Goal: Transaction & Acquisition: Purchase product/service

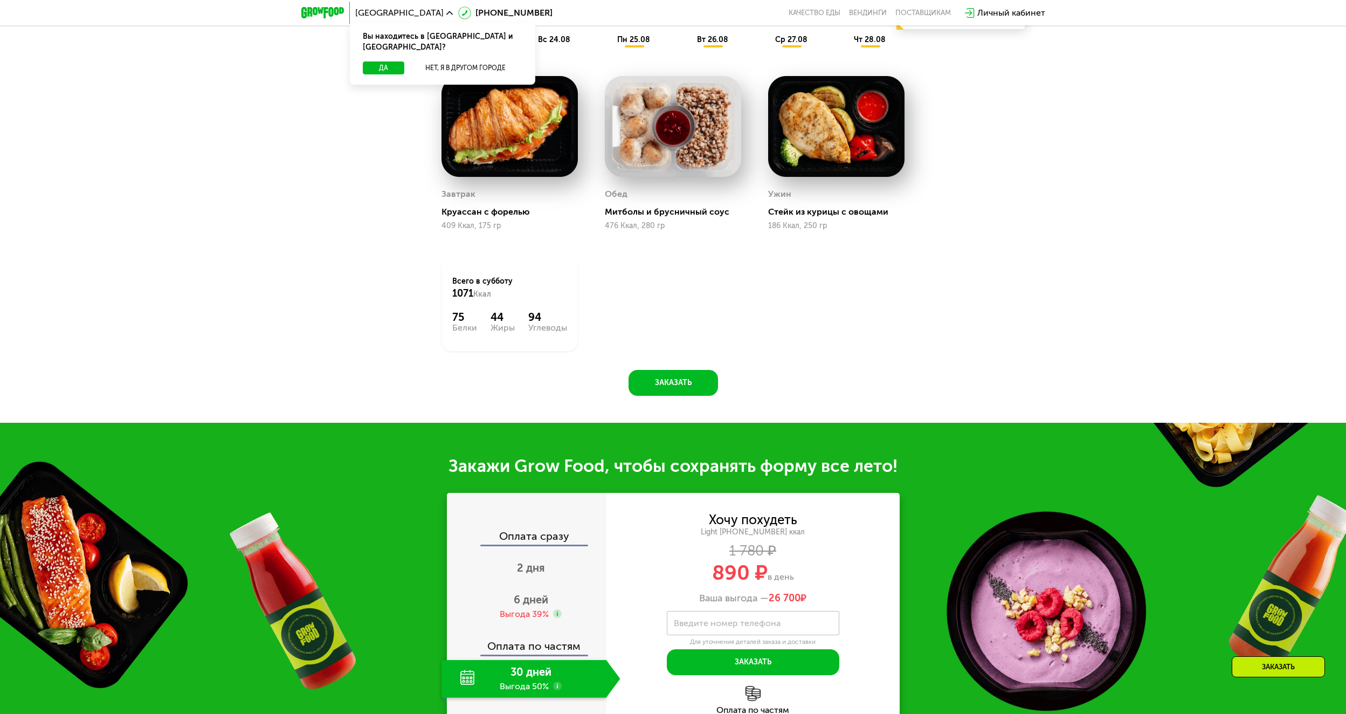
scroll to position [970, 0]
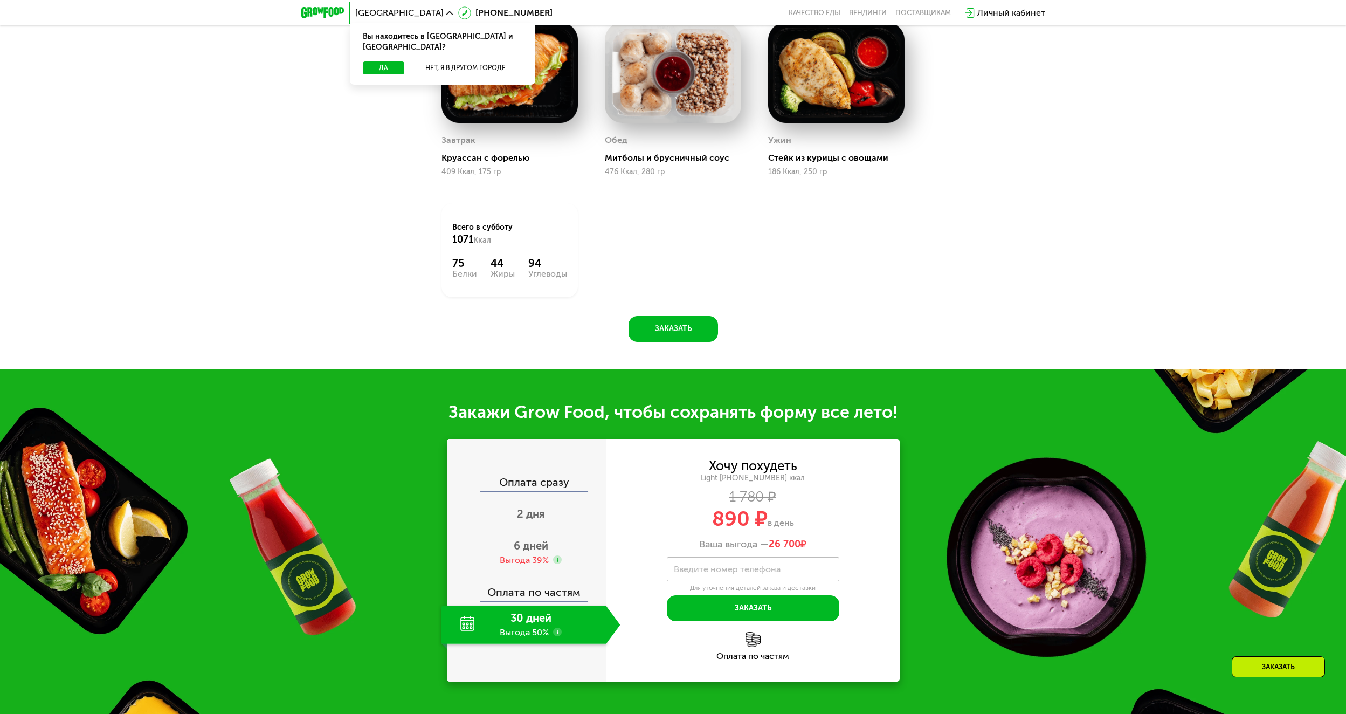
click at [718, 566] on label "Введите номер телефона" at bounding box center [727, 569] width 107 height 6
click at [718, 561] on input "Введите номер телефона" at bounding box center [753, 569] width 173 height 24
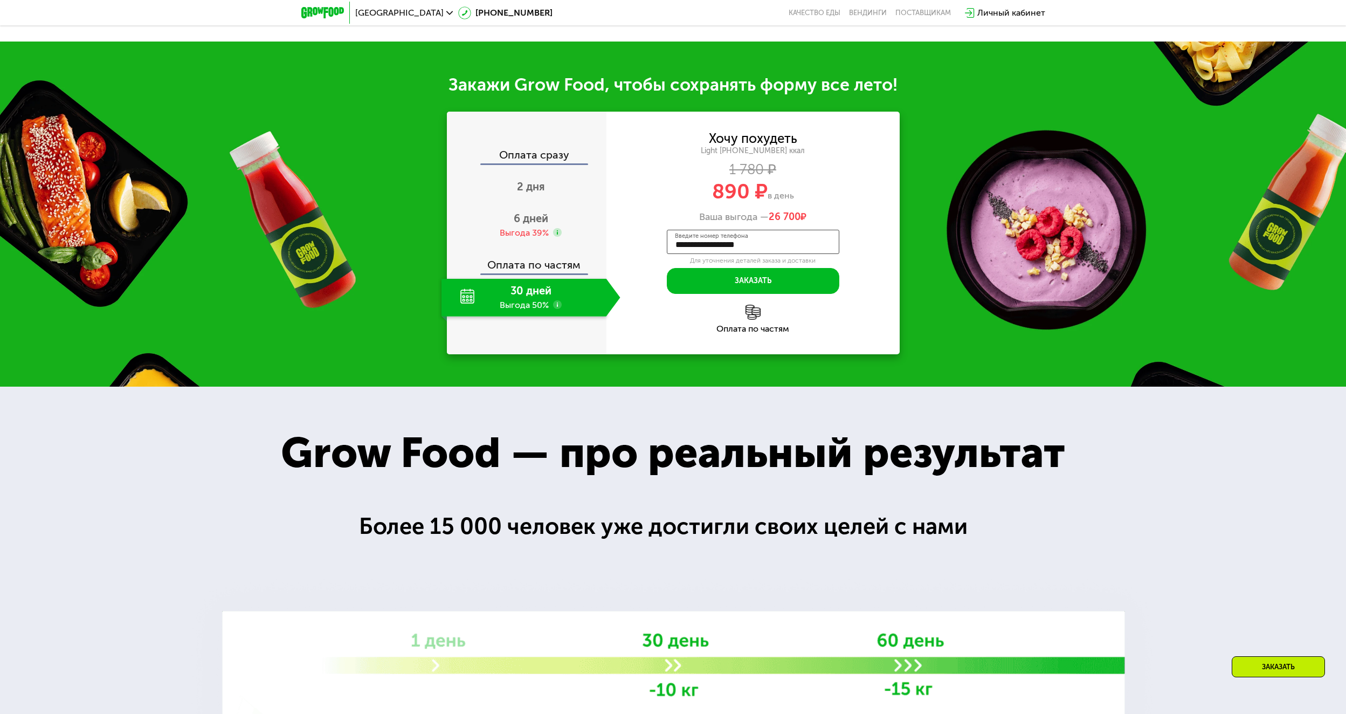
scroll to position [1190, 0]
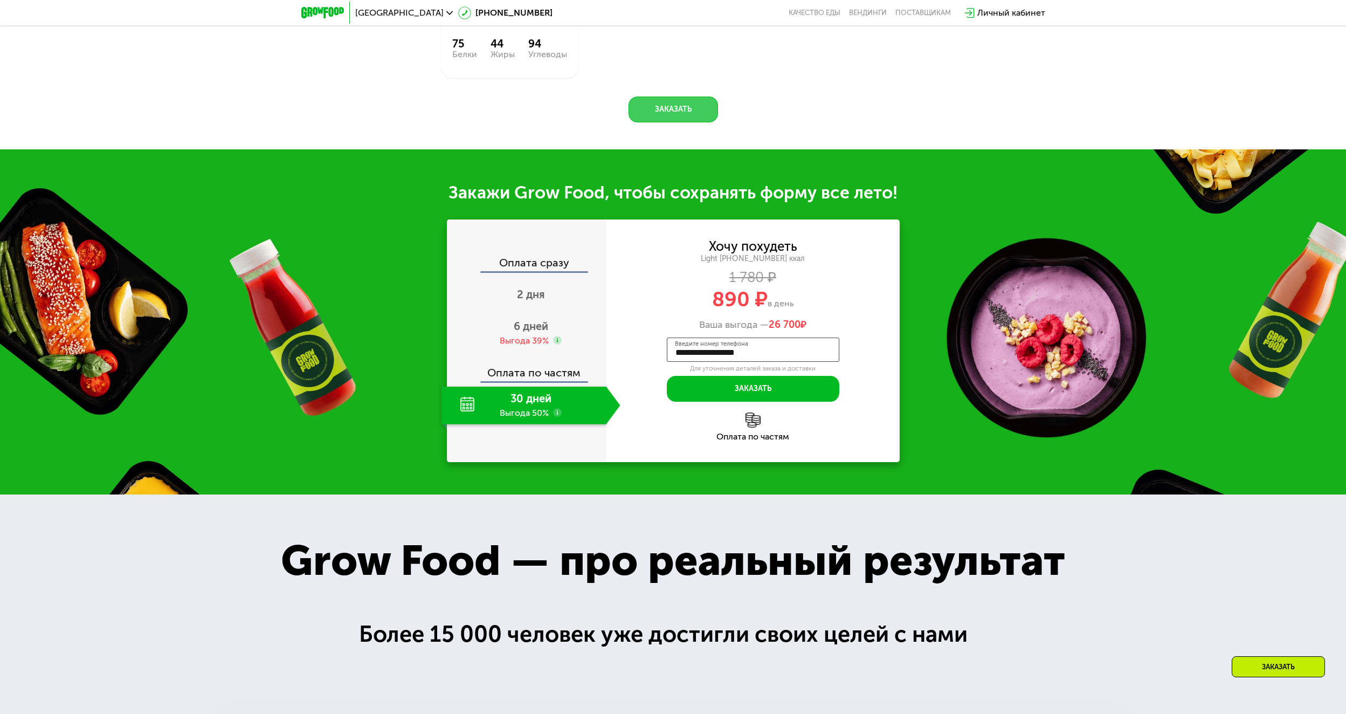
type input "**********"
click at [667, 113] on button "Заказать" at bounding box center [673, 109] width 89 height 26
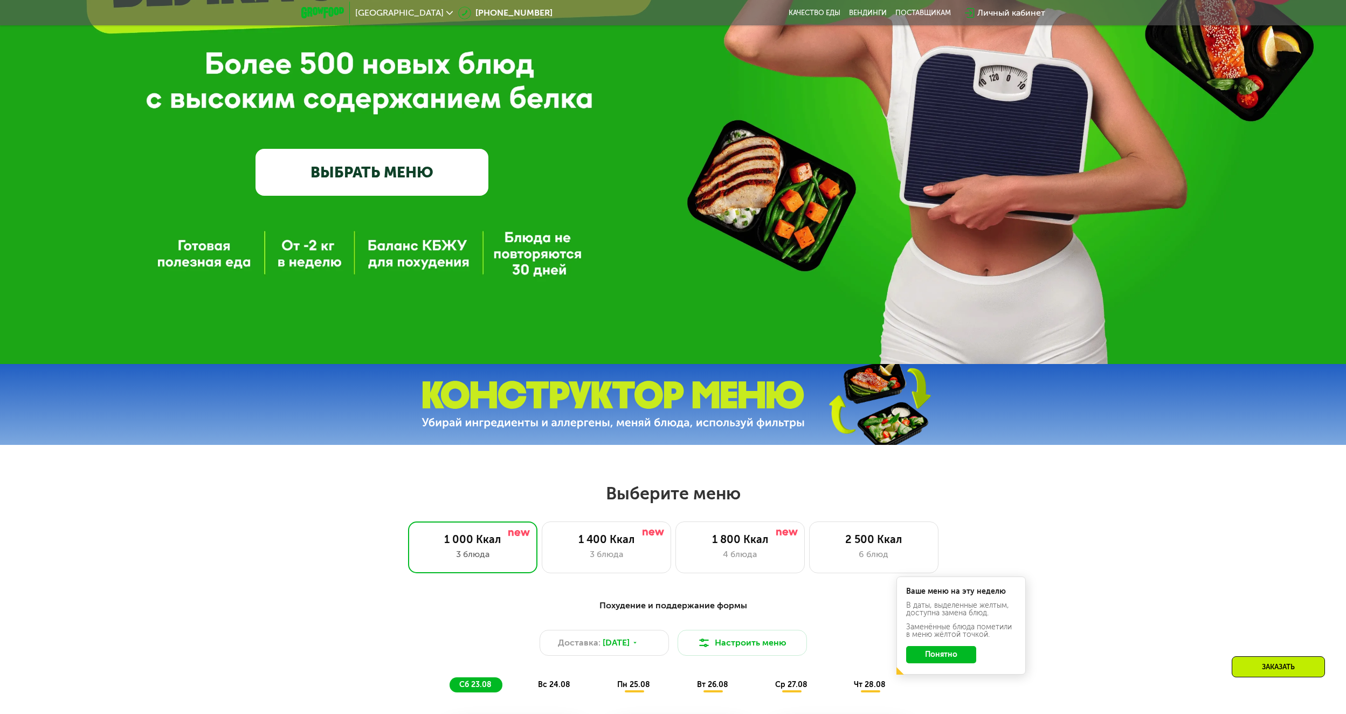
scroll to position [218, 0]
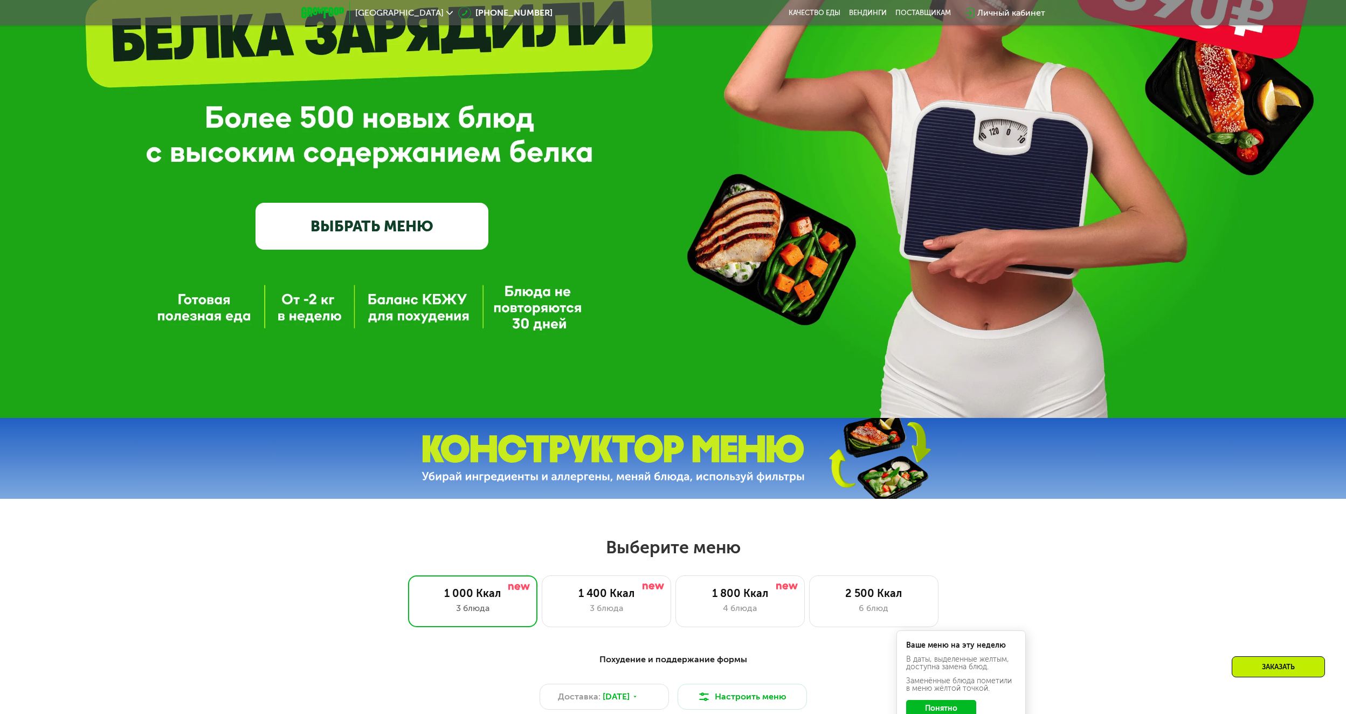
click at [382, 222] on link "ВЫБРАТЬ МЕНЮ" at bounding box center [372, 226] width 233 height 47
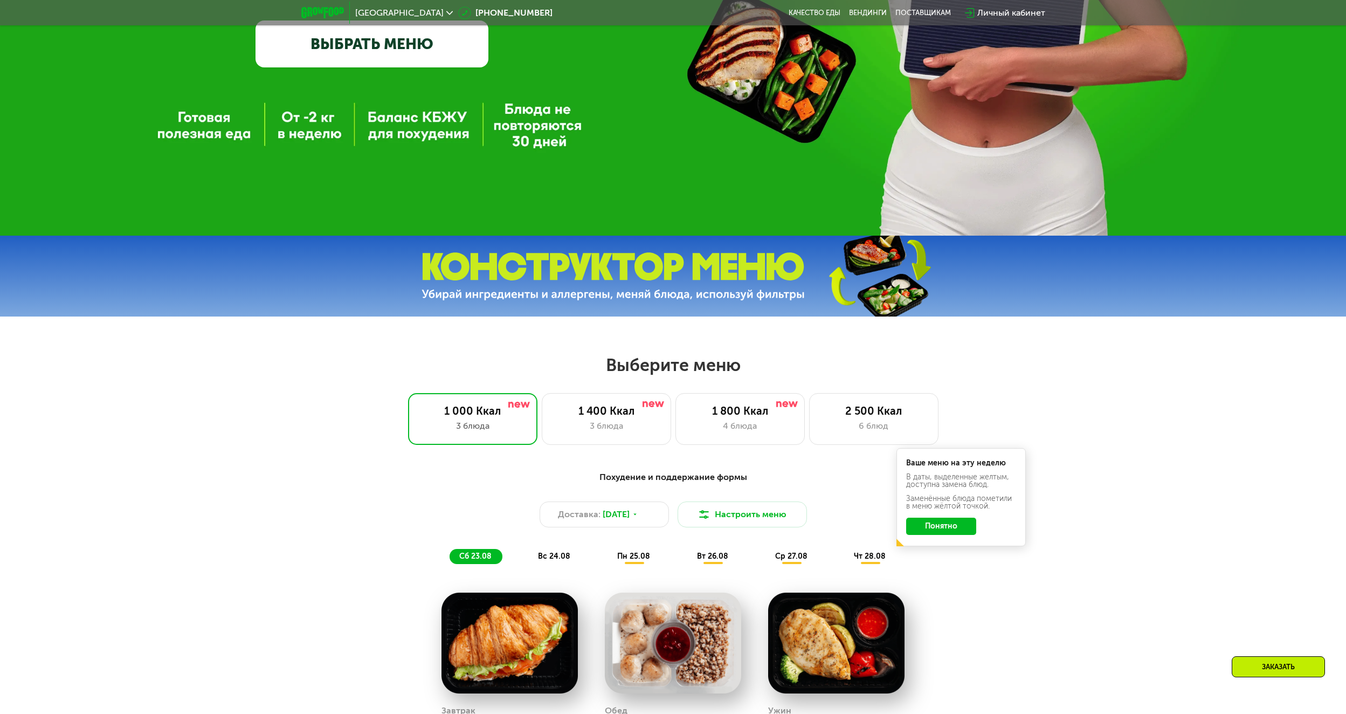
scroll to position [292, 0]
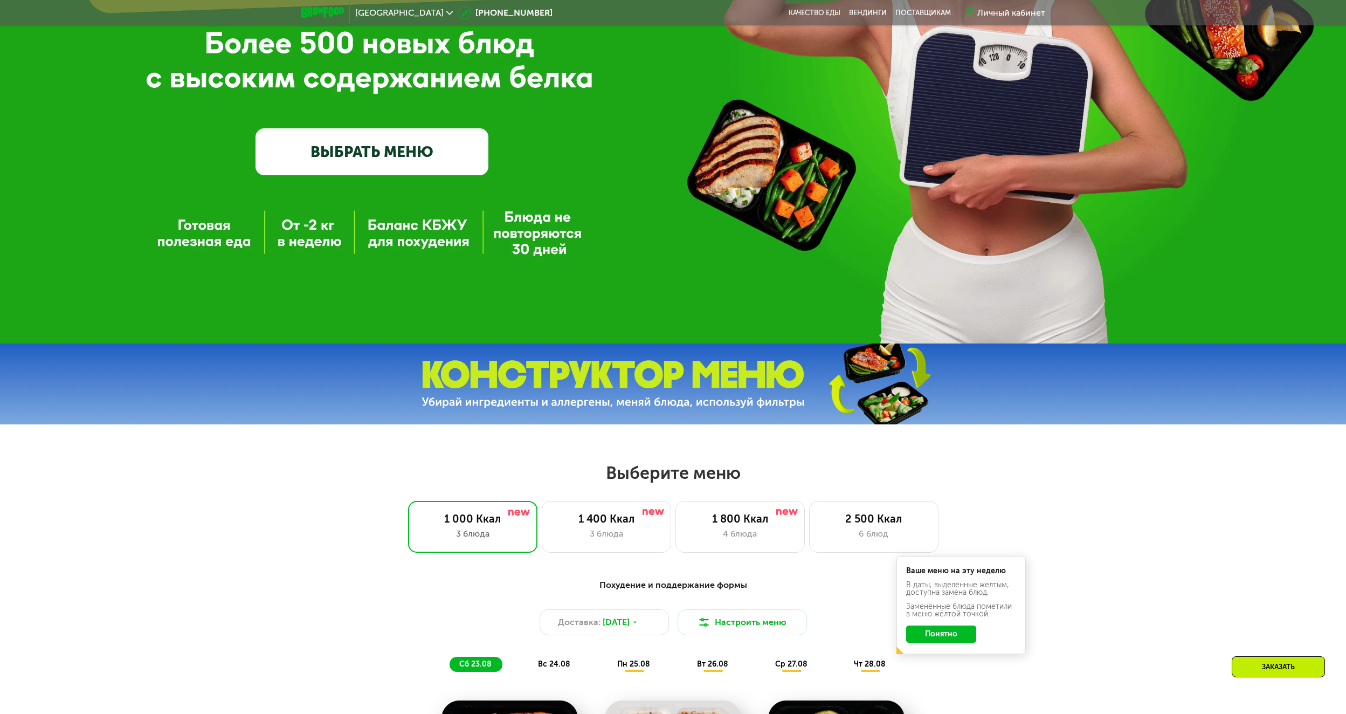
click at [380, 155] on link "ВЫБРАТЬ МЕНЮ" at bounding box center [372, 151] width 233 height 47
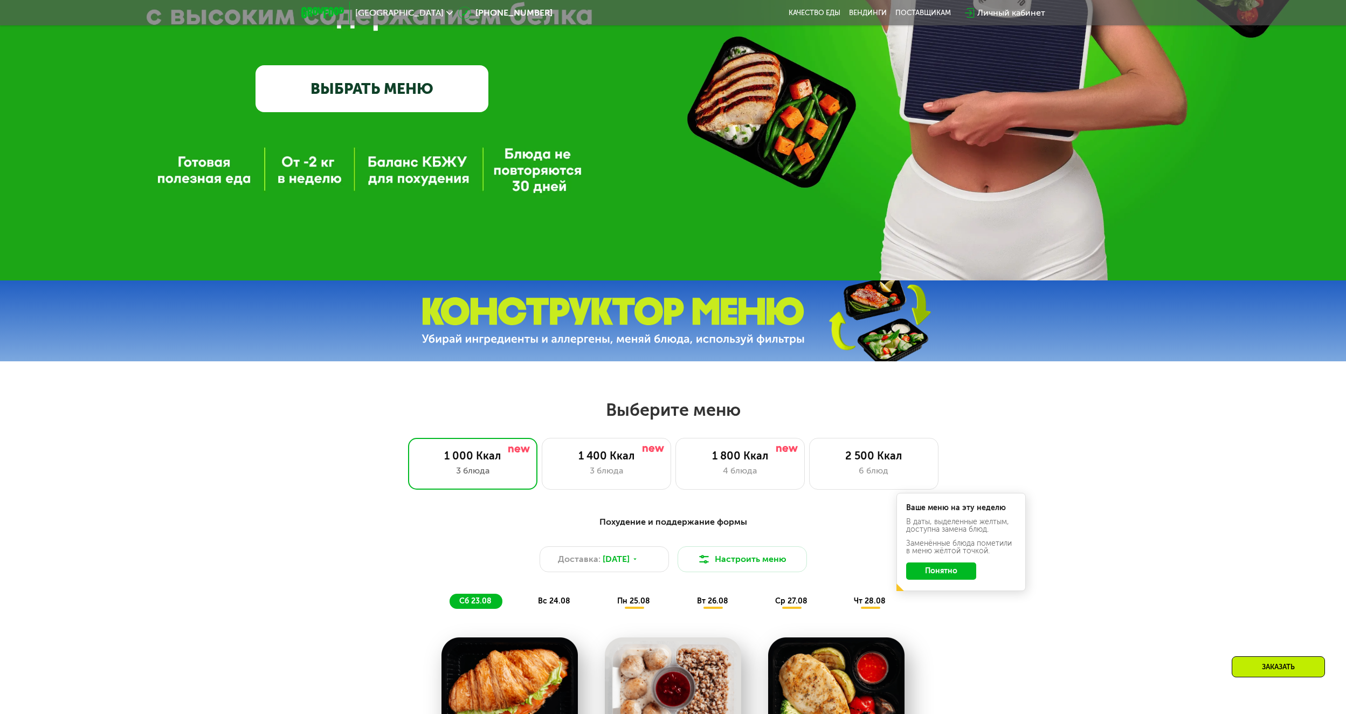
scroll to position [247, 0]
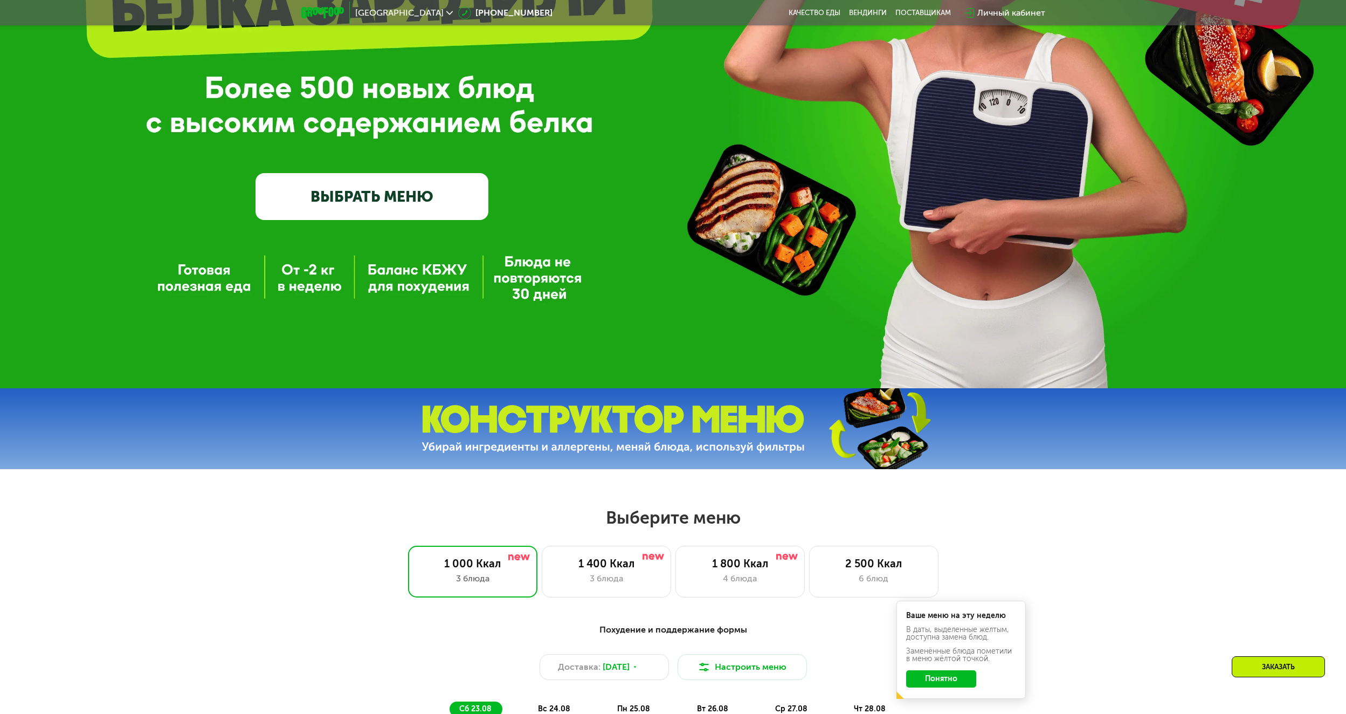
click at [347, 193] on link "ВЫБРАТЬ МЕНЮ" at bounding box center [372, 196] width 233 height 47
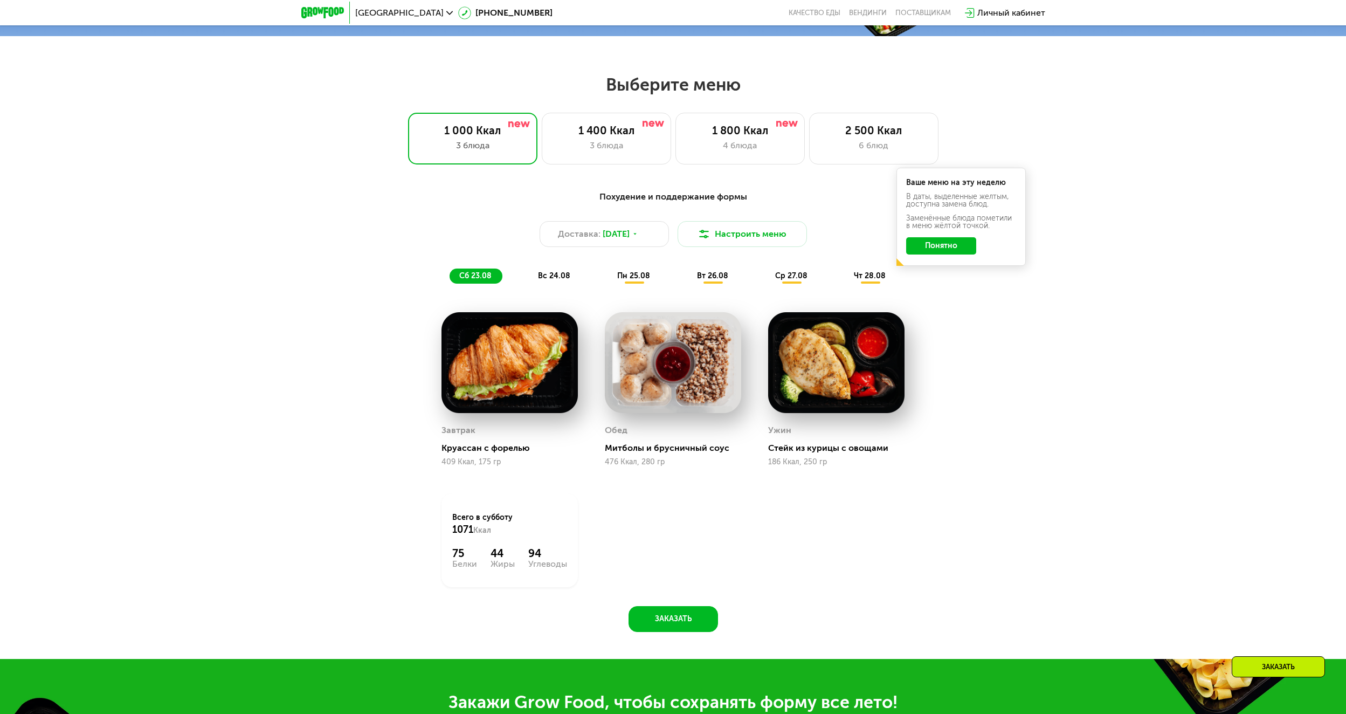
scroll to position [733, 0]
